Goal: Navigation & Orientation: Find specific page/section

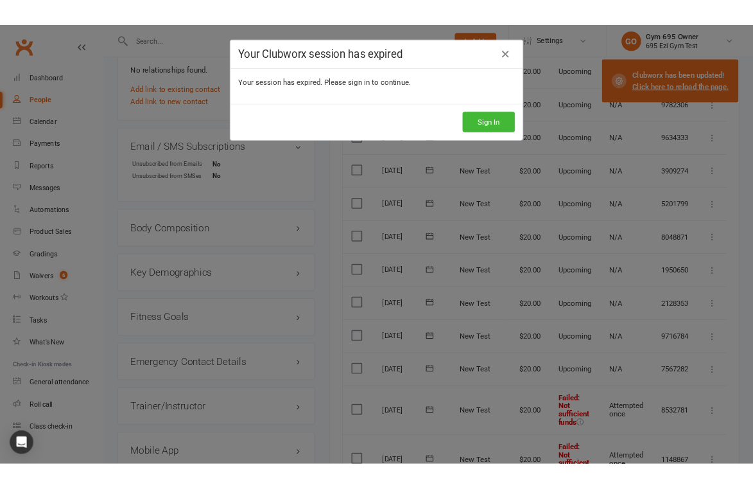
scroll to position [825, 0]
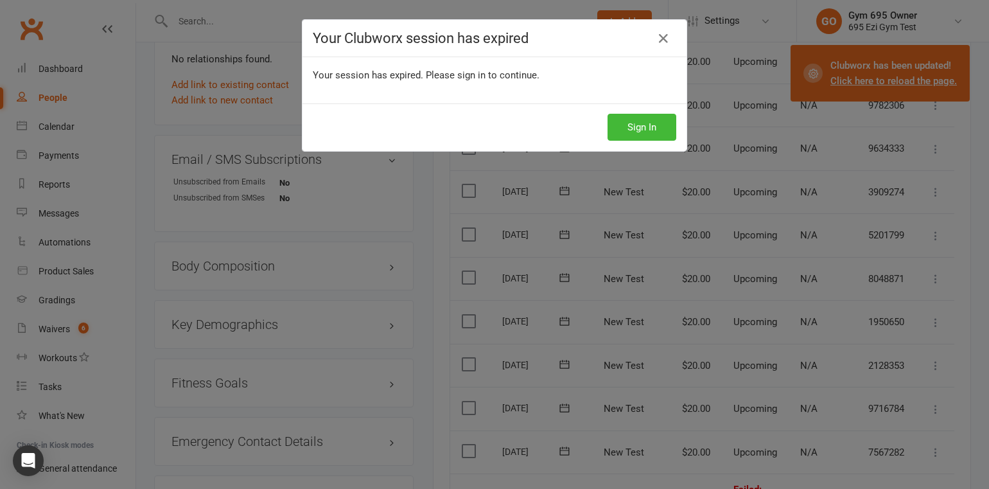
click at [581, 18] on div "Your Clubworx session has expired Your session has expired. Please sign in to c…" at bounding box center [494, 244] width 989 height 489
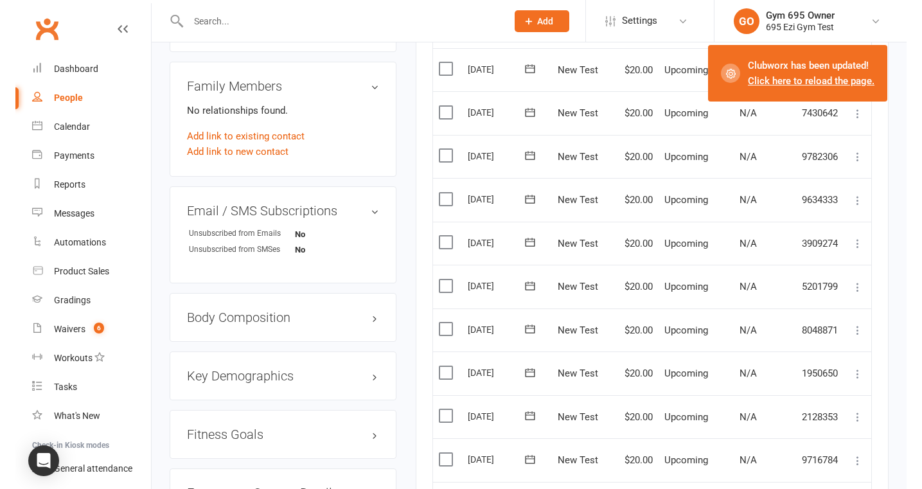
scroll to position [766, 0]
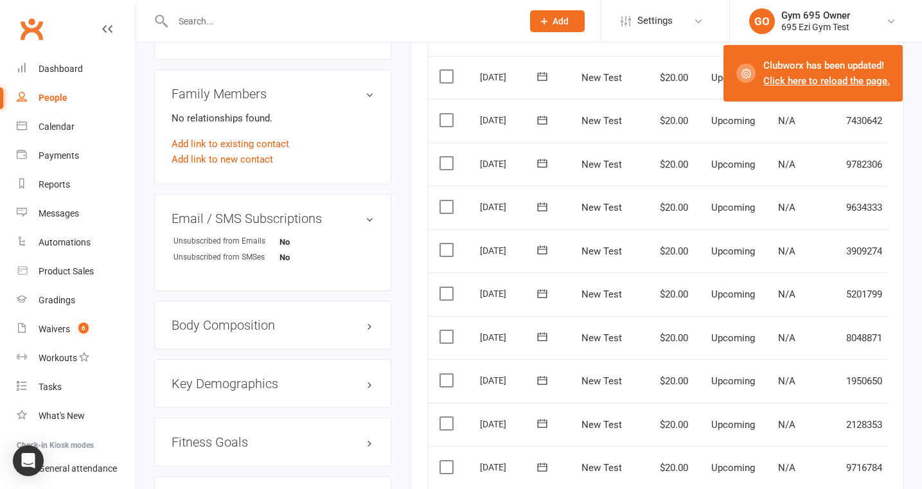
click at [17, 98] on link "People" at bounding box center [76, 97] width 119 height 29
select select "100"
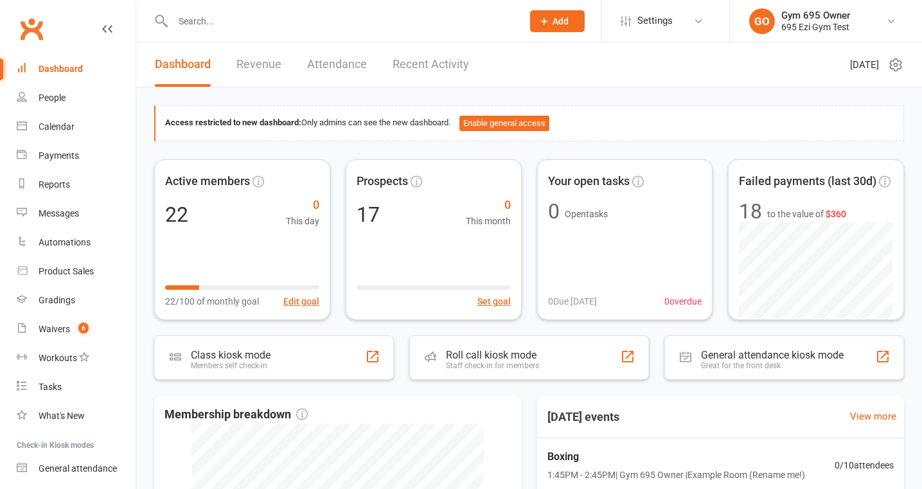
click at [17, 69] on link "Dashboard" at bounding box center [76, 69] width 119 height 29
click at [51, 94] on div "People" at bounding box center [52, 97] width 27 height 10
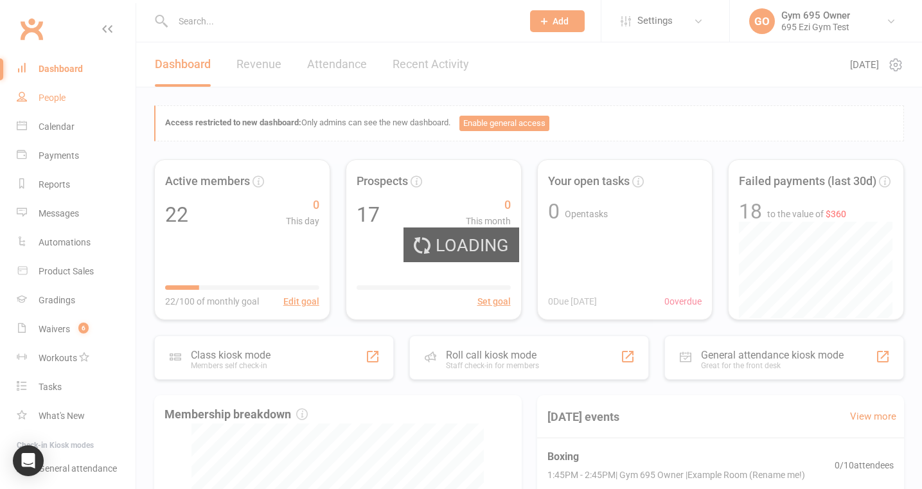
select select "100"
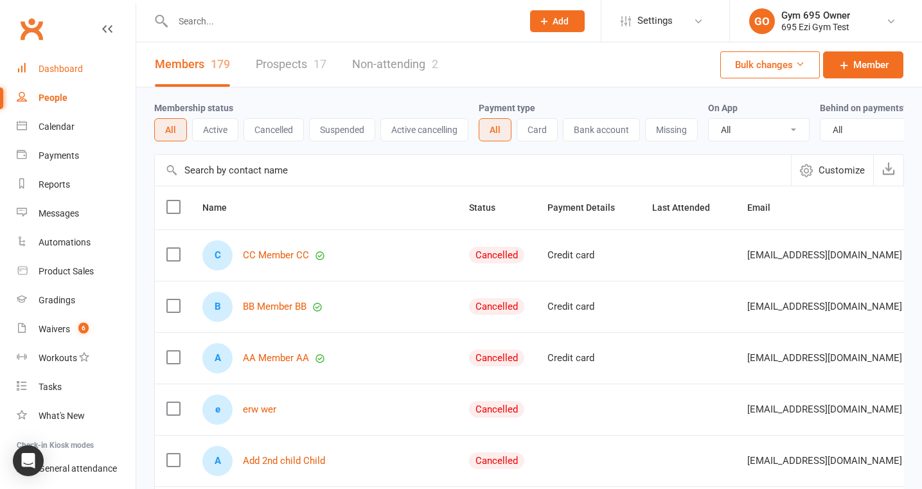
click at [77, 69] on div "Dashboard" at bounding box center [61, 69] width 44 height 10
